Goal: Information Seeking & Learning: Find specific fact

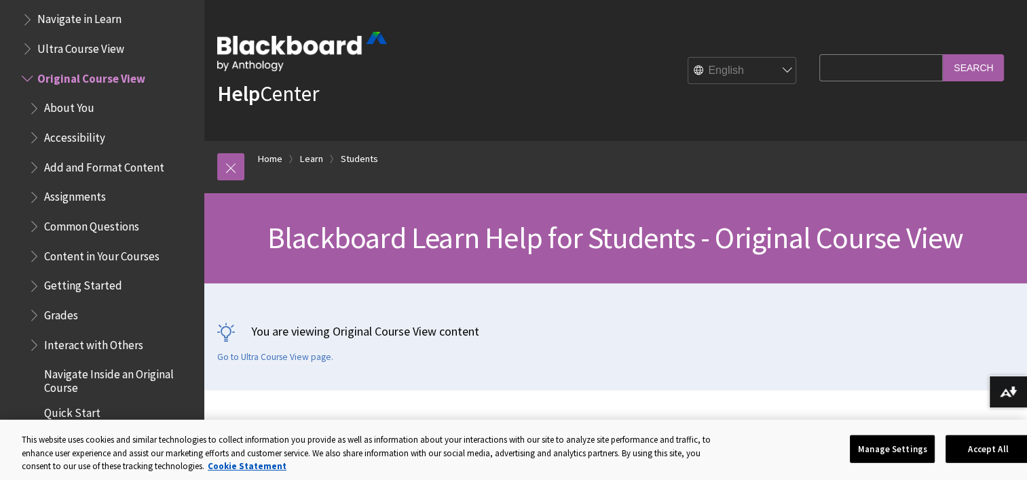
click at [824, 65] on input "Search Query" at bounding box center [881, 67] width 124 height 26
type input "how to delete a journal entry"
click at [943, 54] on input "Search" at bounding box center [973, 67] width 61 height 26
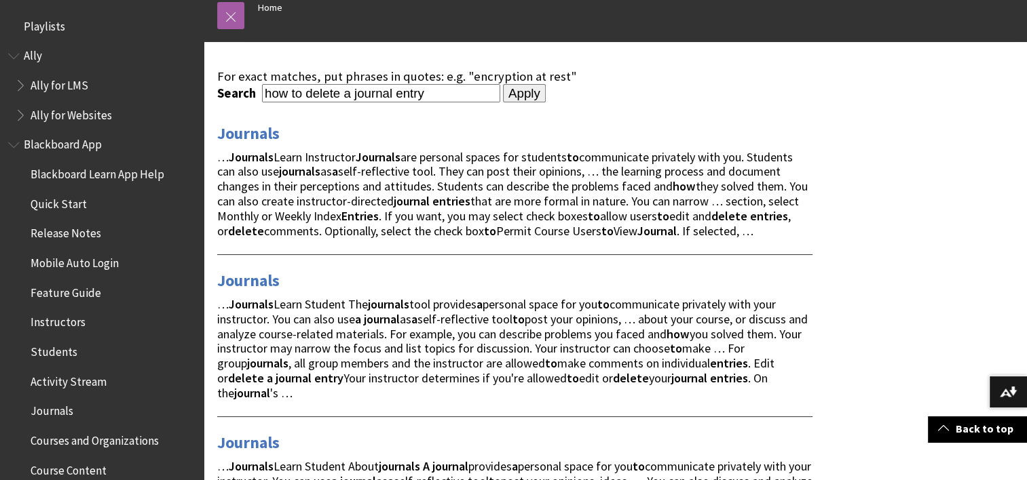
scroll to position [151, 0]
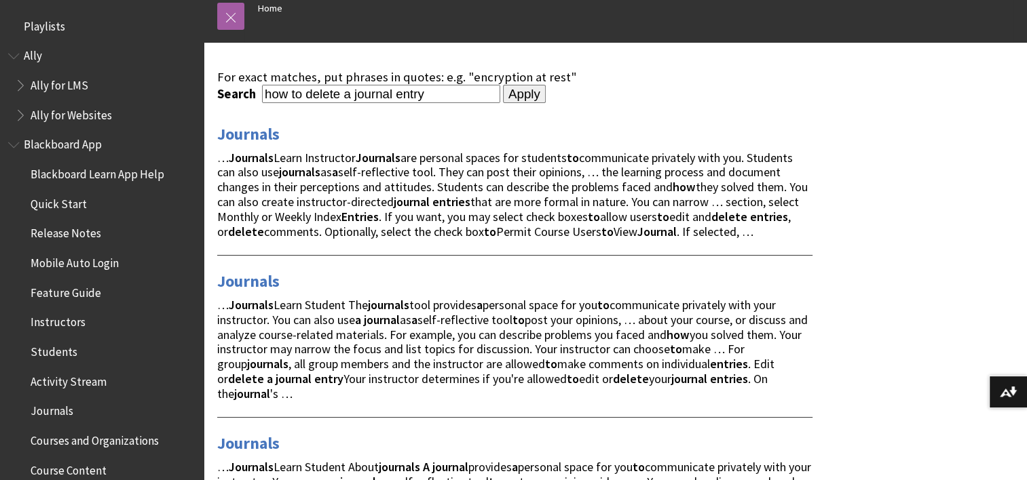
click at [354, 92] on input "how to delete a journal entry" at bounding box center [381, 94] width 238 height 18
type input "how to delete a empty journal entry"
click at [503, 85] on input "Apply" at bounding box center [524, 94] width 43 height 19
click at [509, 92] on input "Apply" at bounding box center [524, 94] width 43 height 19
